Goal: Information Seeking & Learning: Learn about a topic

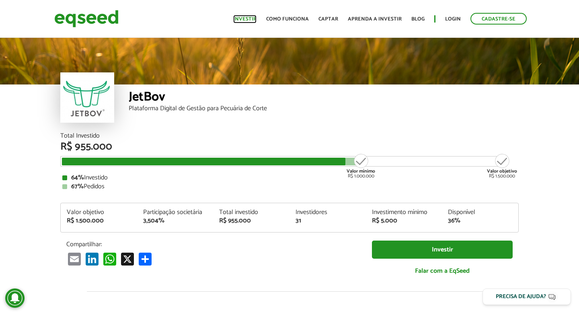
click at [255, 20] on link "Investir" at bounding box center [244, 18] width 23 height 5
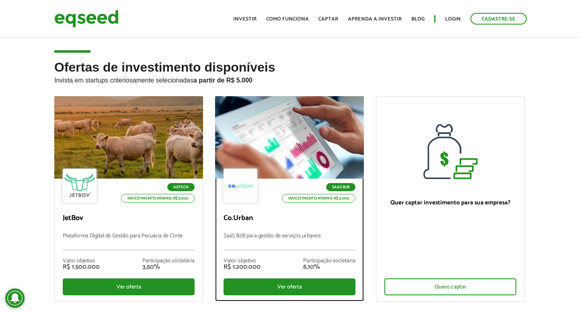
click at [288, 126] on div at bounding box center [289, 137] width 178 height 99
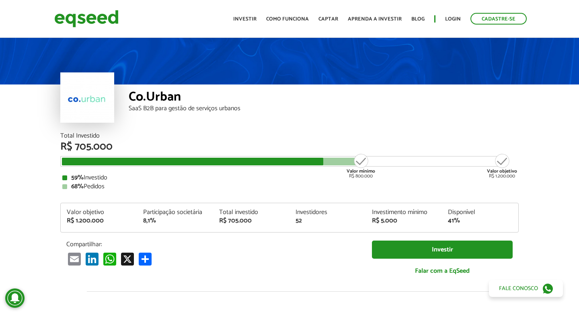
click at [22, 151] on article "Co.Urban SaaS B2B para gestão de serviços urbanos Total Investido R$ 705.000 Va…" at bounding box center [289, 300] width 579 height 529
